Goal: Information Seeking & Learning: Learn about a topic

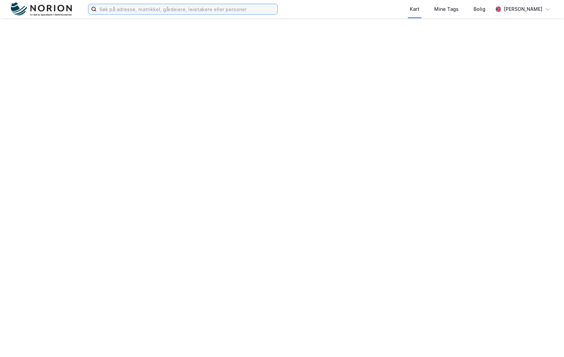
click at [131, 9] on input at bounding box center [187, 9] width 181 height 10
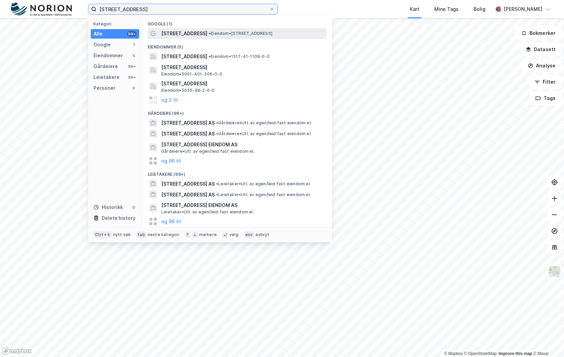
type input "[STREET_ADDRESS]"
click at [250, 30] on div "[STREET_ADDRESS] • Eiendom • [STREET_ADDRESS]" at bounding box center [243, 33] width 164 height 8
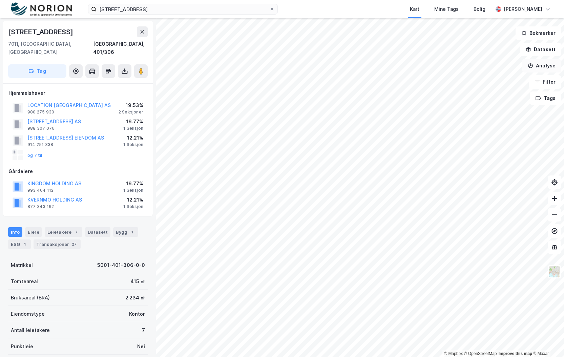
click at [542, 61] on button "Analyse" at bounding box center [541, 66] width 39 height 14
click at [479, 67] on div "Mål avstand" at bounding box center [482, 66] width 59 height 6
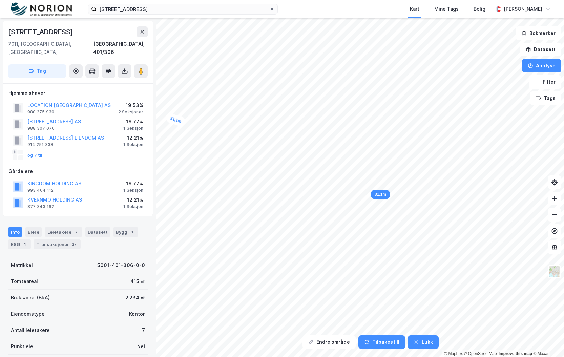
click at [134, 117] on div "Endre område Tilbakestill Lukk 31,1m 31,1m © Mapbox © OpenStreetMap Improve thi…" at bounding box center [282, 187] width 564 height 339
click at [64, 240] on div "Transaksjoner 27" at bounding box center [57, 244] width 47 height 9
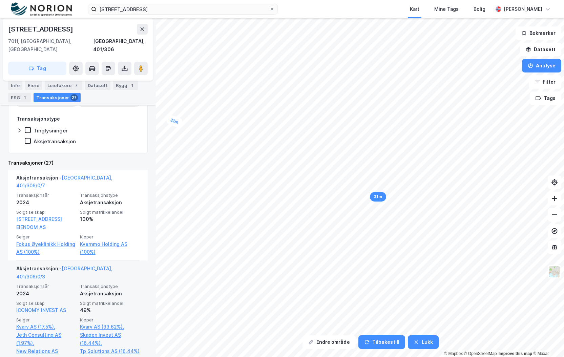
scroll to position [222, 0]
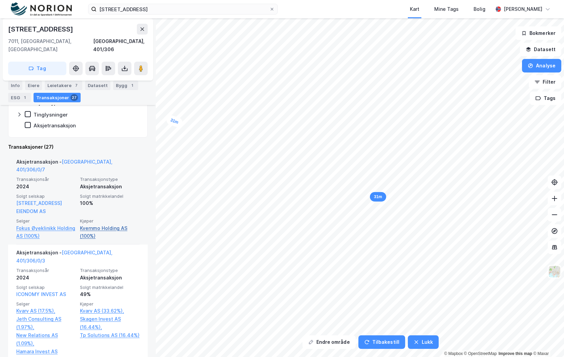
click at [105, 224] on link "Kvernmo Holding AS (100%)" at bounding box center [110, 232] width 60 height 16
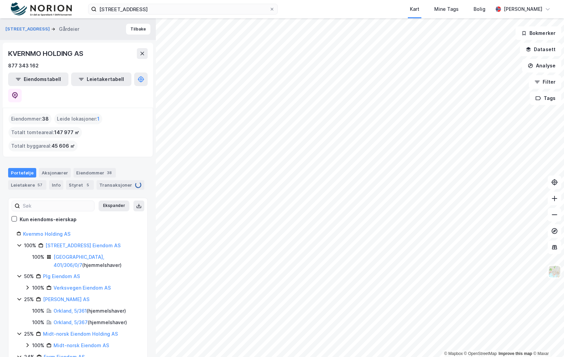
click at [132, 85] on div "Eiendomstabell Leietakertabell" at bounding box center [78, 87] width 140 height 30
click at [18, 92] on icon at bounding box center [15, 95] width 7 height 7
click at [135, 32] on button "Tilbake" at bounding box center [138, 29] width 24 height 11
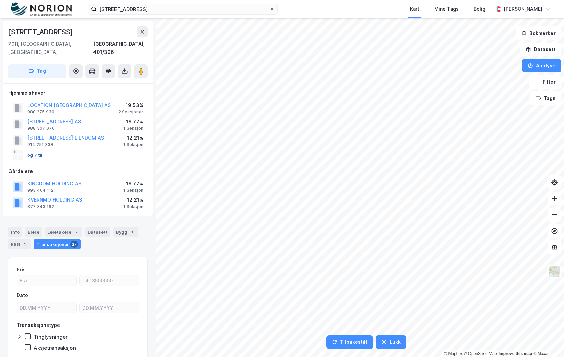
drag, startPoint x: 33, startPoint y: 85, endPoint x: 37, endPoint y: 147, distance: 62.1
click at [33, 89] on div "Hjemmelshaver" at bounding box center [77, 93] width 139 height 8
click at [34, 227] on div "Eiere" at bounding box center [33, 231] width 17 height 9
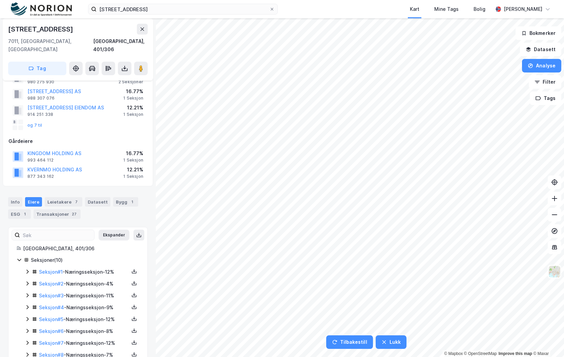
scroll to position [65, 0]
